Goal: Participate in discussion: Engage in conversation with other users on a specific topic

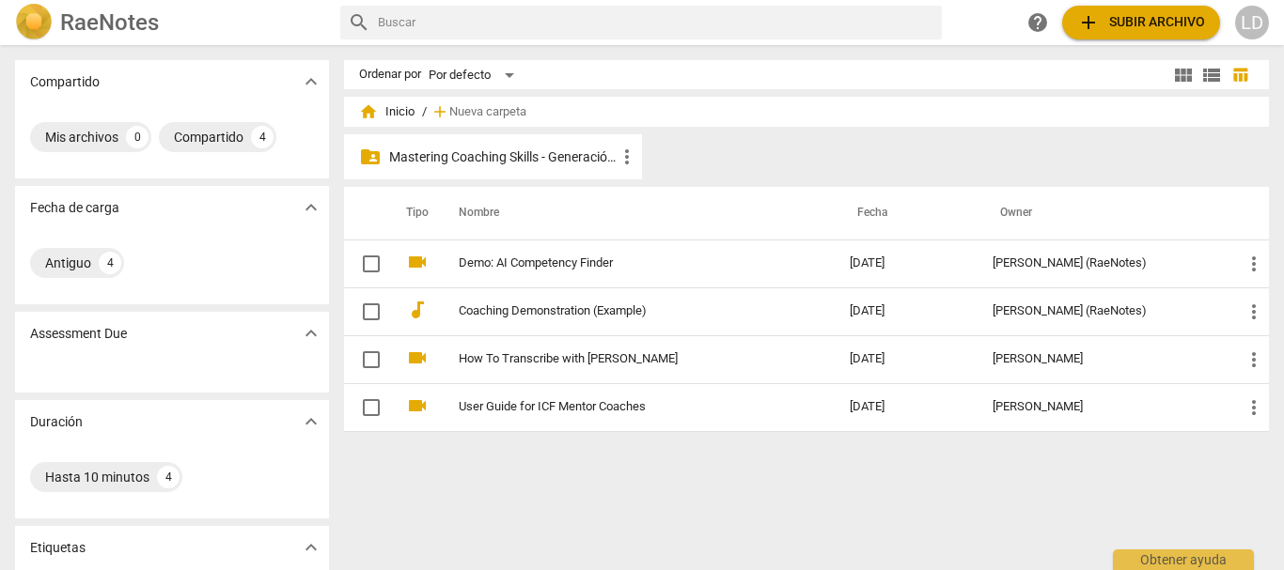
click at [437, 159] on p "Mastering Coaching Skills - Generación 31" at bounding box center [502, 158] width 227 height 20
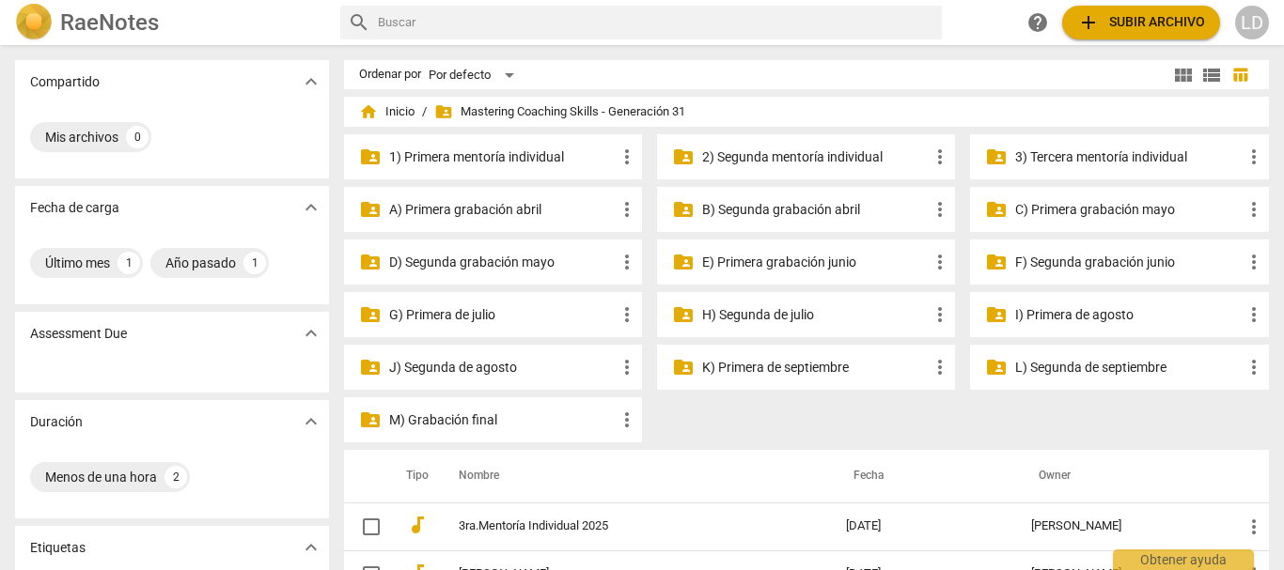
click at [1035, 151] on p "3) Tercera mentoría individual" at bounding box center [1128, 158] width 227 height 20
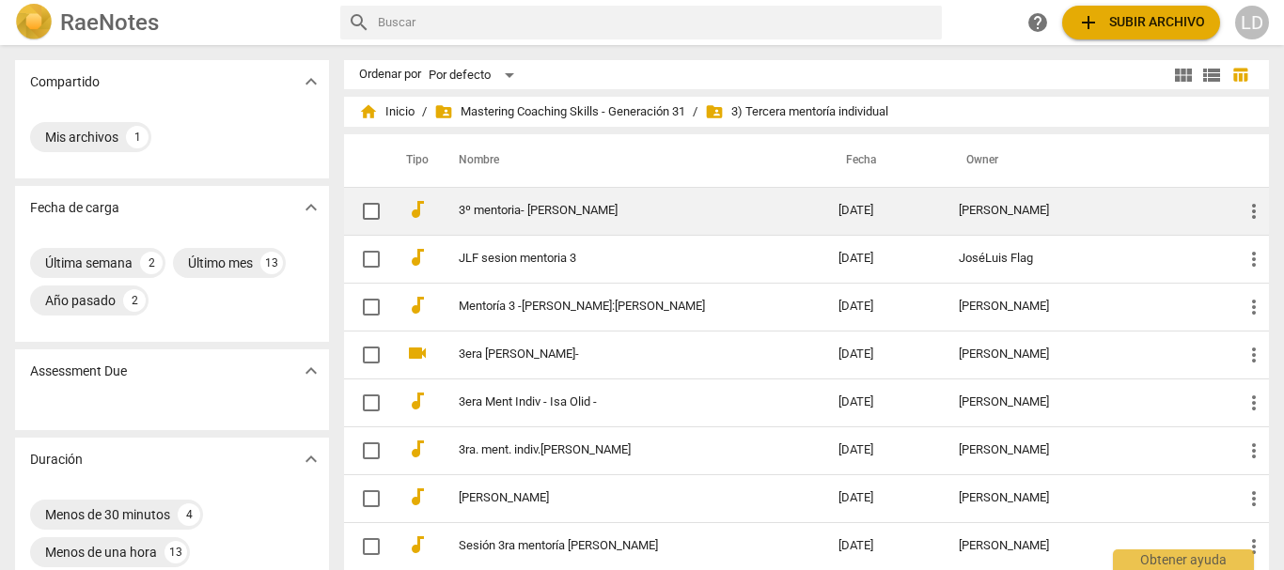
click at [575, 212] on link "3º mentoria- [PERSON_NAME]" at bounding box center [615, 211] width 312 height 14
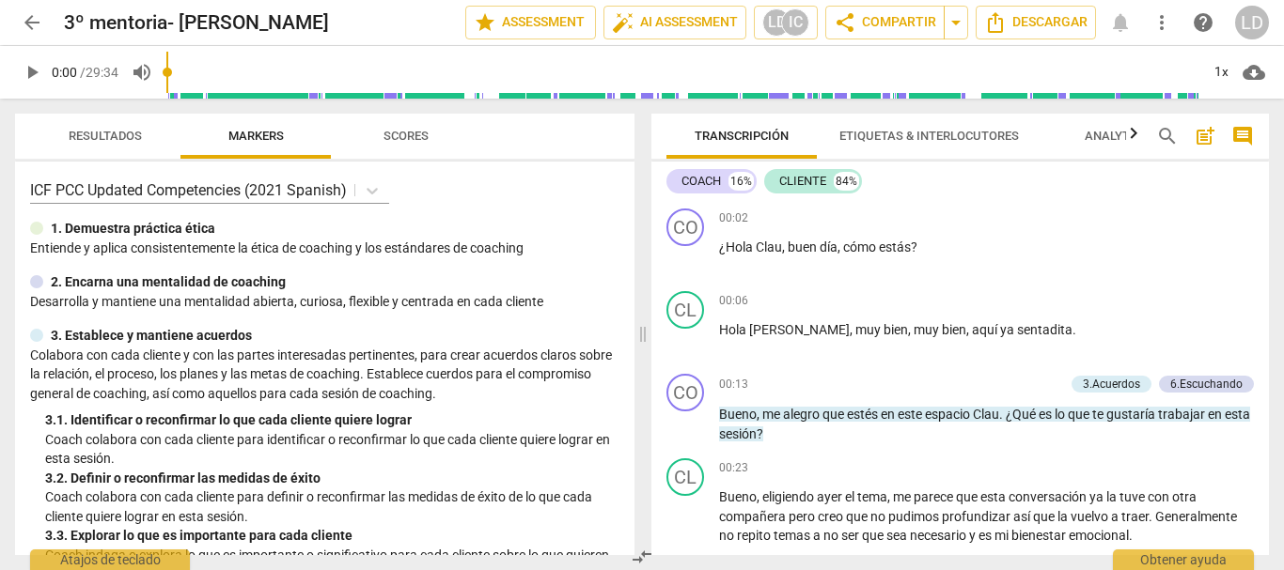
click at [1236, 142] on span "comment" at bounding box center [1242, 136] width 23 height 23
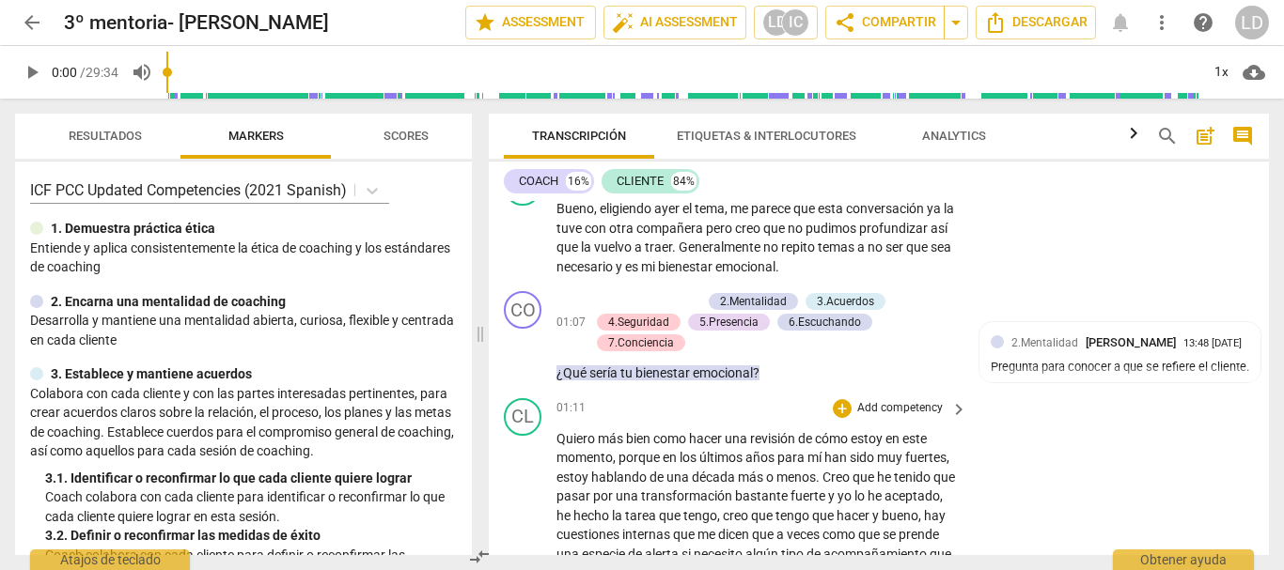
scroll to position [282, 0]
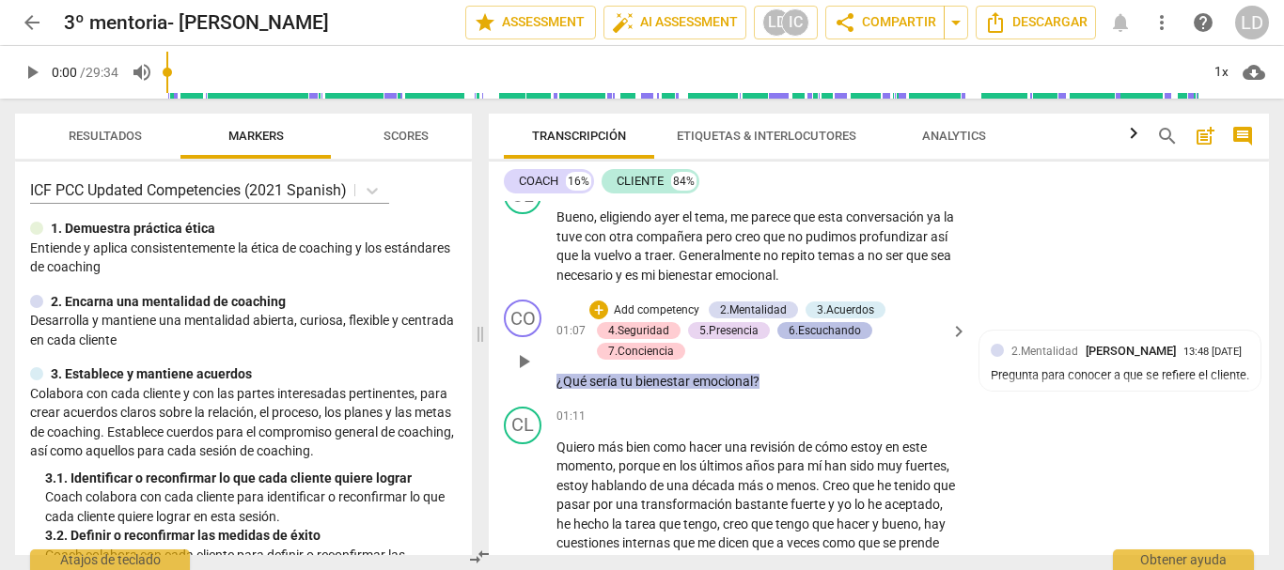
click at [853, 322] on div "6.Escuchando" at bounding box center [825, 330] width 72 height 17
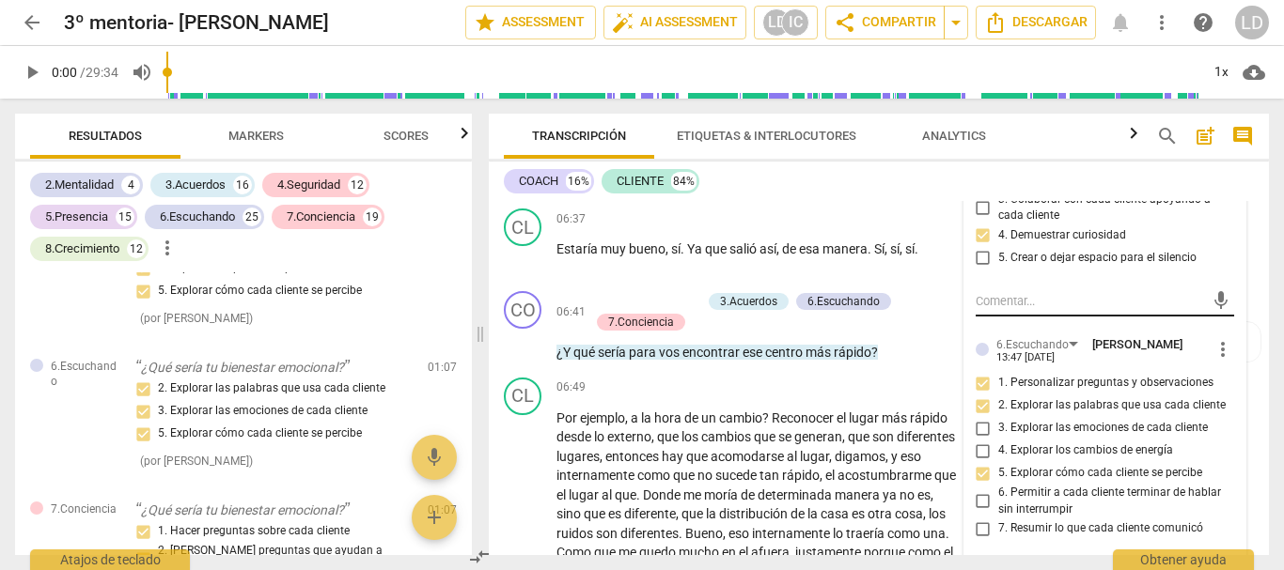
scroll to position [1598, 0]
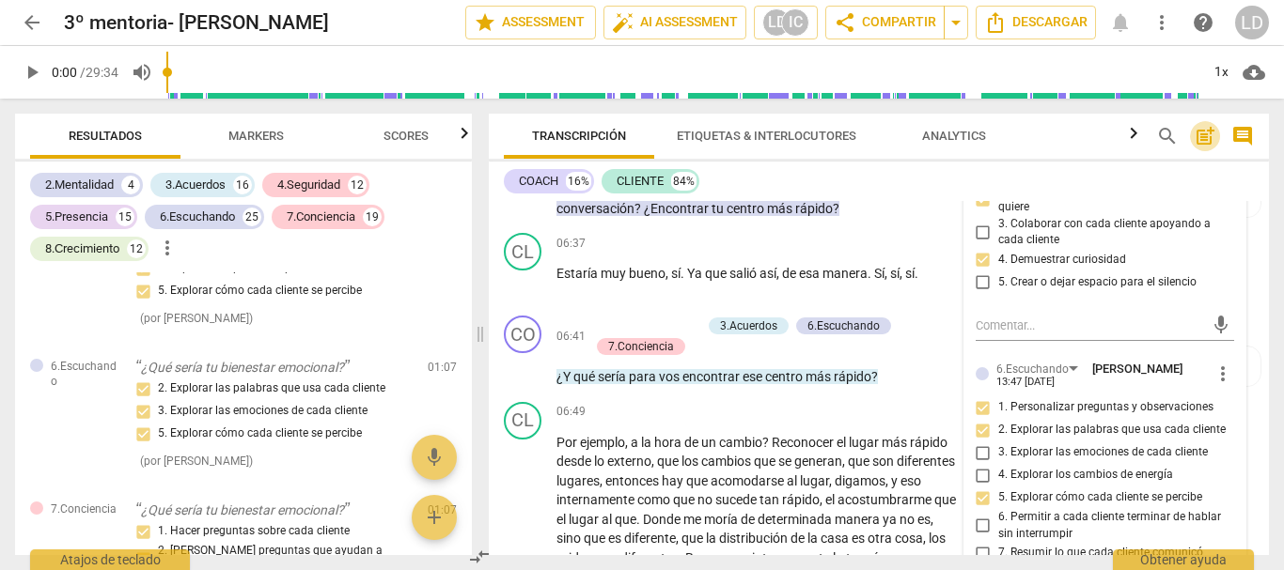
click at [1198, 128] on span "post_add" at bounding box center [1205, 136] width 23 height 23
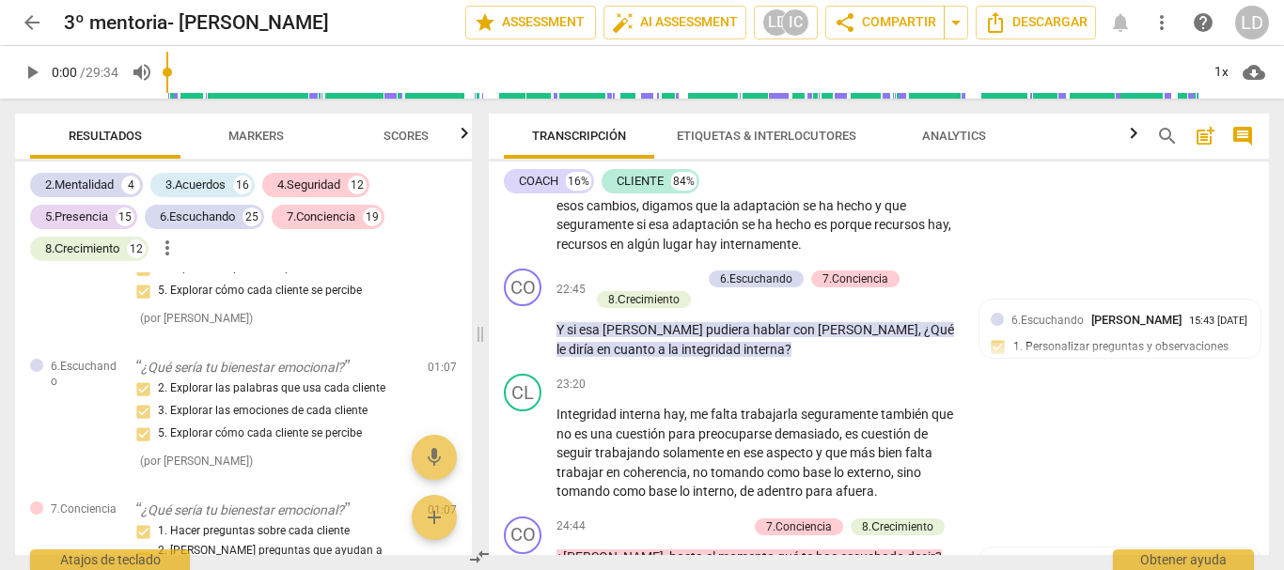
scroll to position [6109, 0]
